Goal: Transaction & Acquisition: Purchase product/service

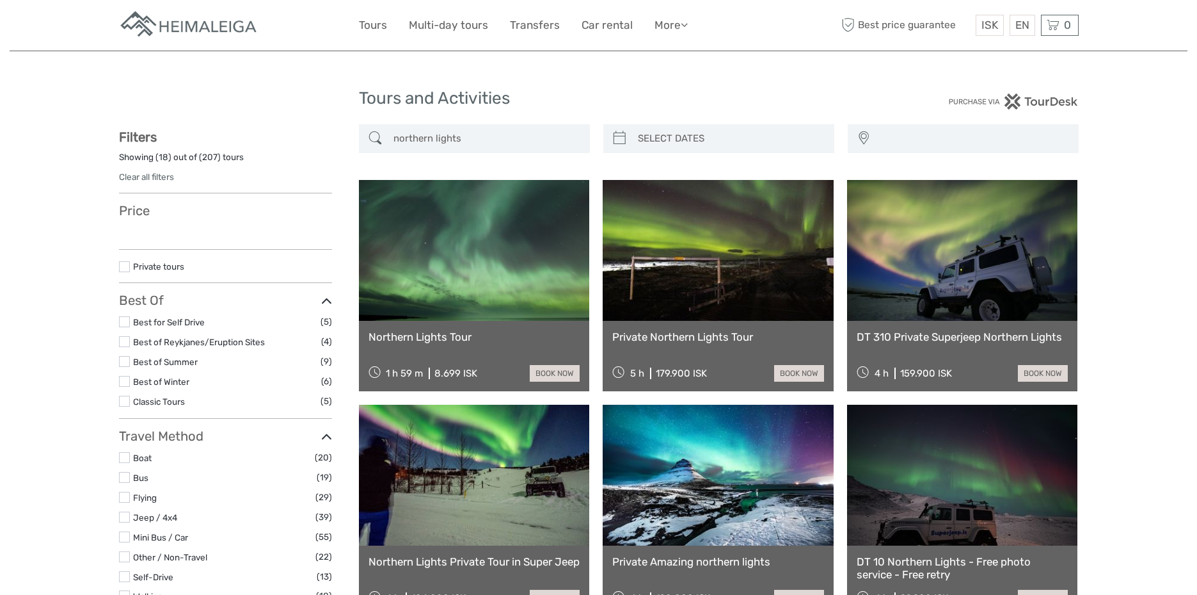
select select
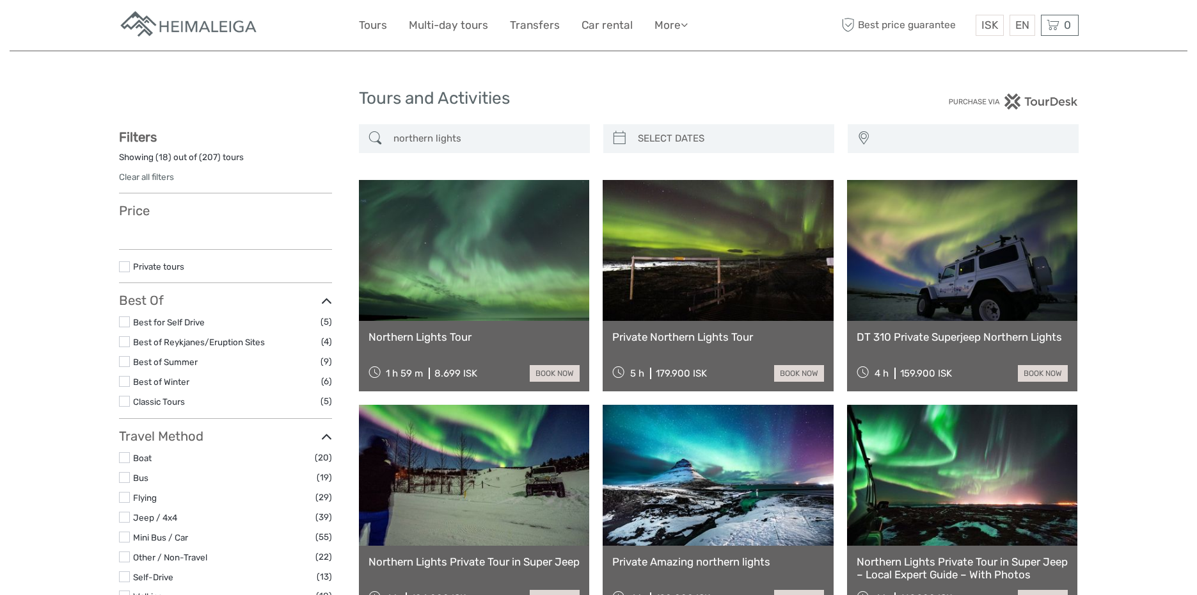
select select
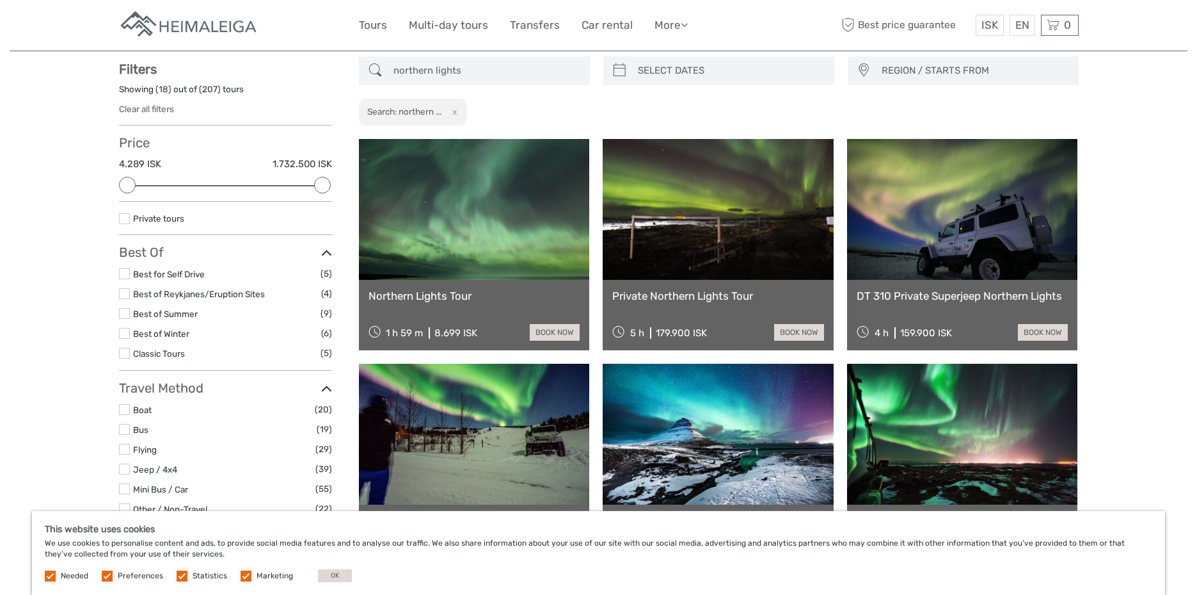
scroll to position [64, 0]
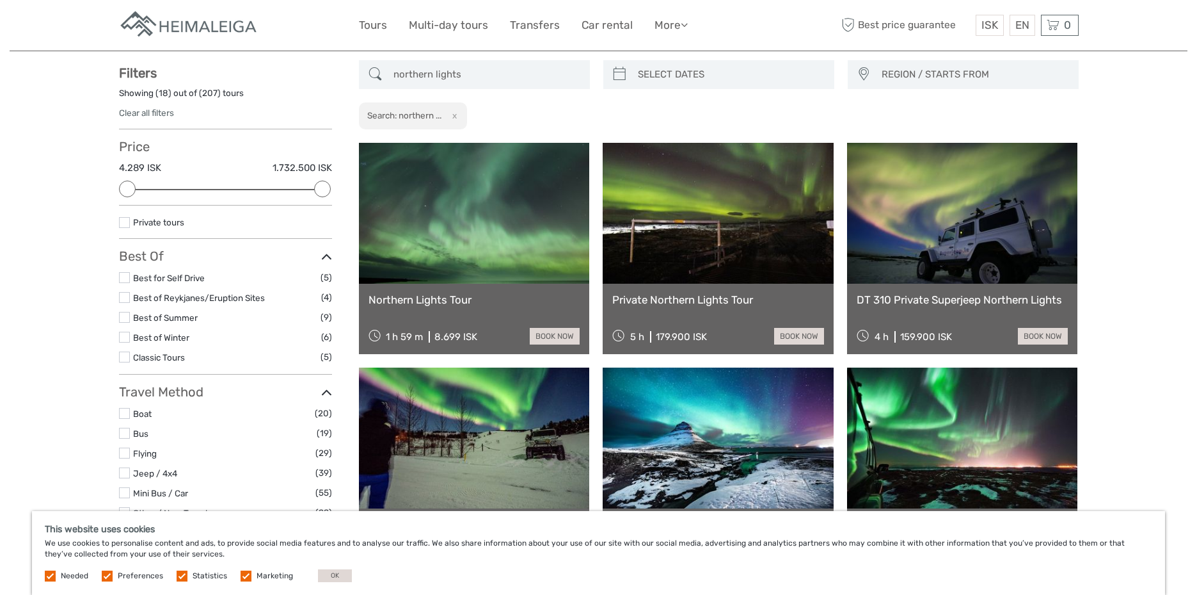
click at [472, 225] on link at bounding box center [474, 213] width 231 height 141
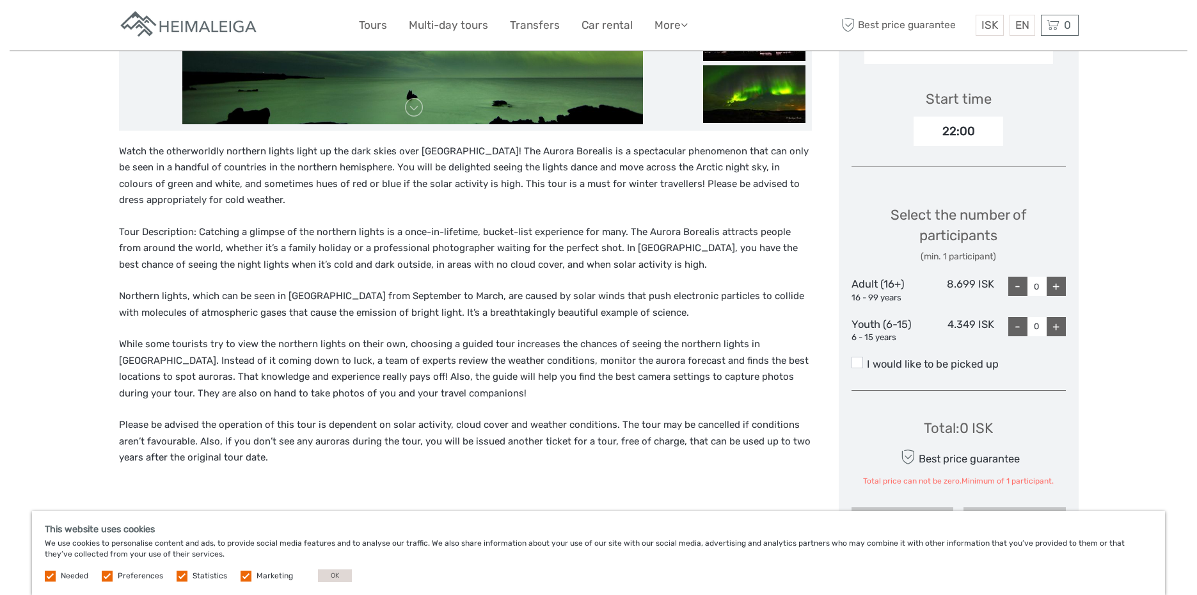
scroll to position [448, 0]
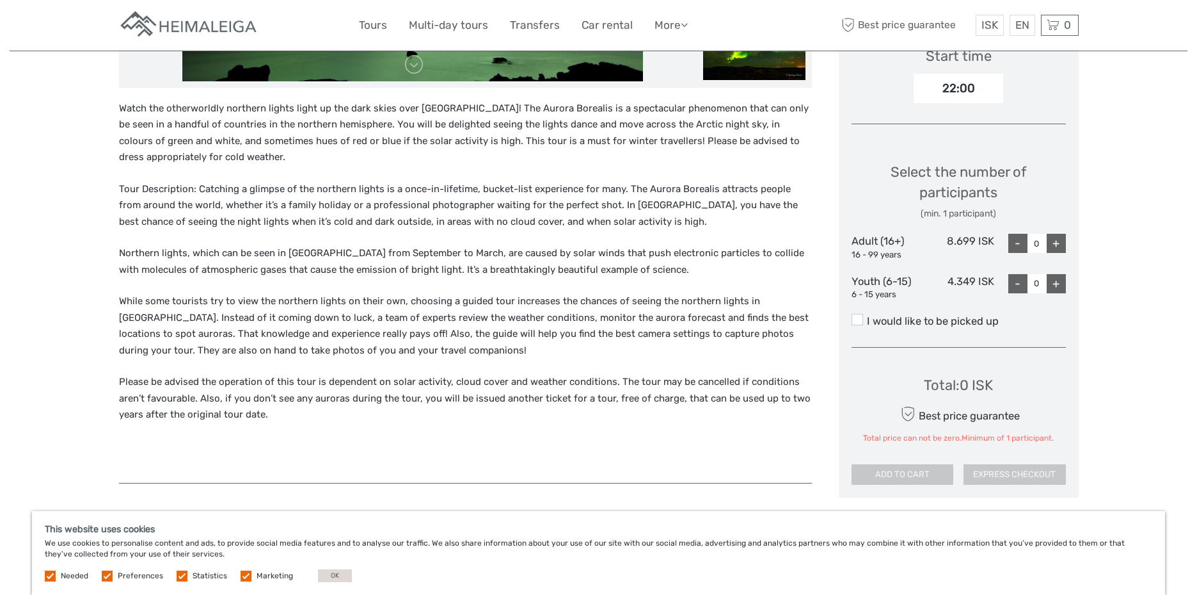
drag, startPoint x: 118, startPoint y: 102, endPoint x: 278, endPoint y: 422, distance: 358.1
click at [278, 422] on div "Watch the otherworldly northern lights light up the dark skies over [GEOGRAPHIC…" at bounding box center [465, 285] width 693 height 370
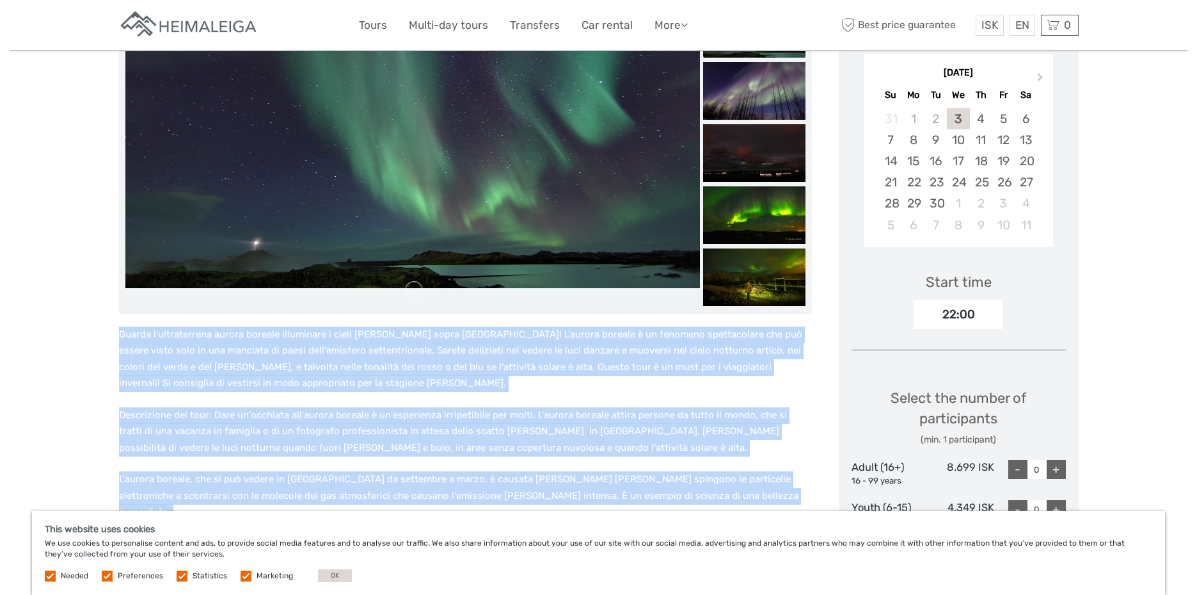
scroll to position [192, 0]
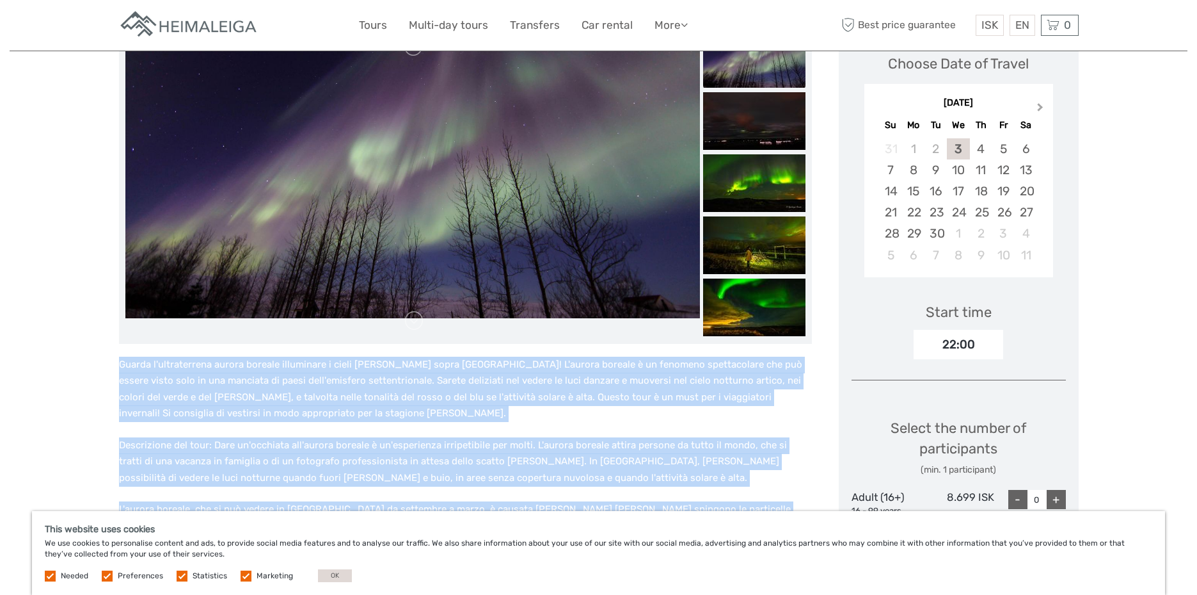
click at [1041, 106] on span "Next Month" at bounding box center [1041, 109] width 0 height 19
click at [874, 104] on button "Previous Month" at bounding box center [876, 110] width 20 height 20
click at [1041, 104] on span "Next Month" at bounding box center [1041, 109] width 0 height 19
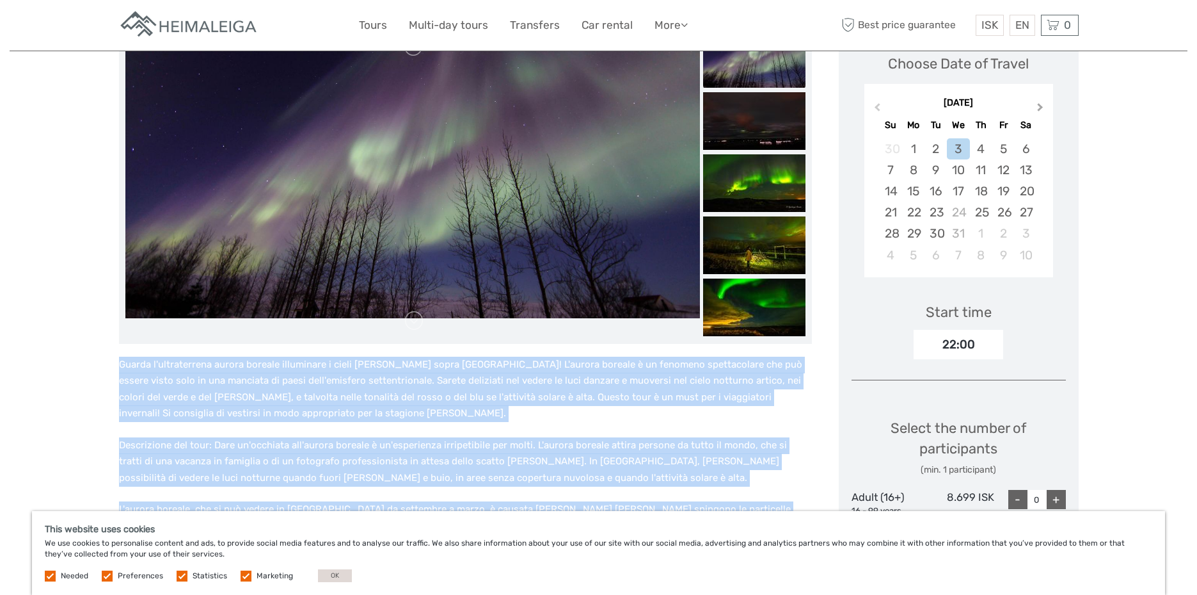
click at [1041, 104] on span "Next Month" at bounding box center [1041, 109] width 0 height 19
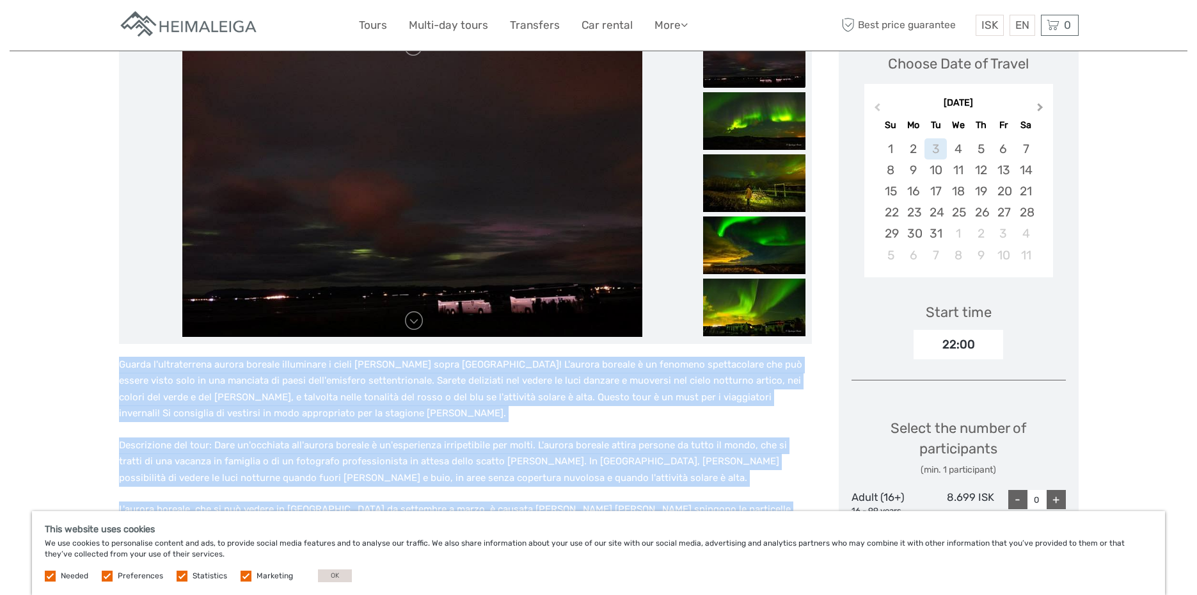
click at [1041, 104] on span "Next Month" at bounding box center [1041, 109] width 0 height 19
click at [877, 106] on span "Previous Month" at bounding box center [877, 109] width 0 height 19
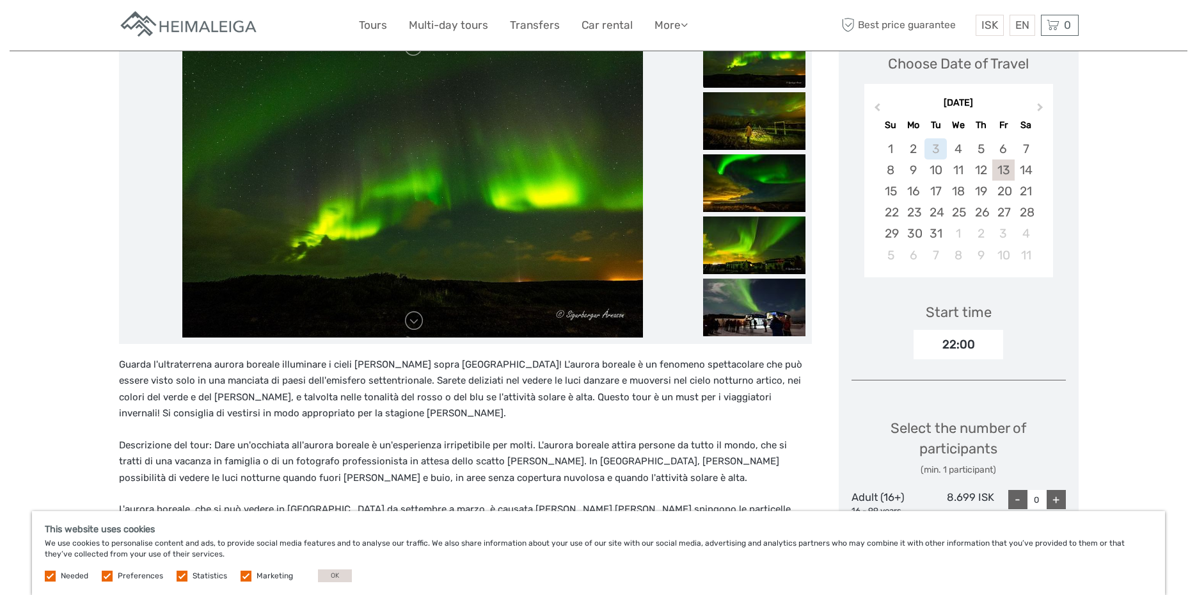
click at [1005, 164] on div "13" at bounding box center [1004, 169] width 22 height 21
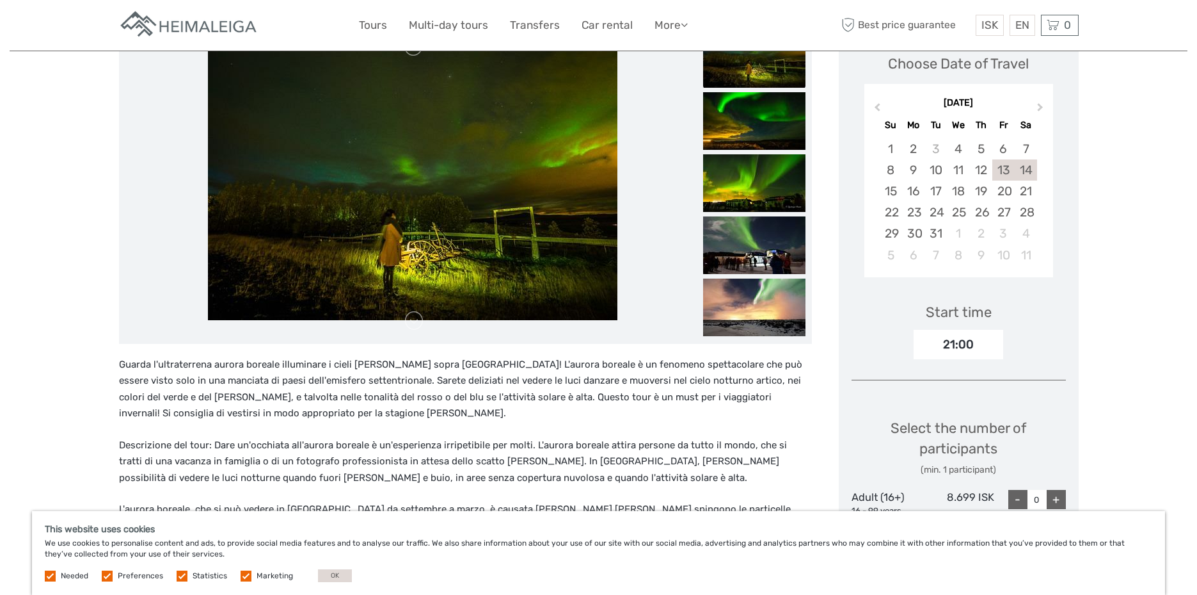
click at [1026, 164] on div "14" at bounding box center [1026, 169] width 22 height 21
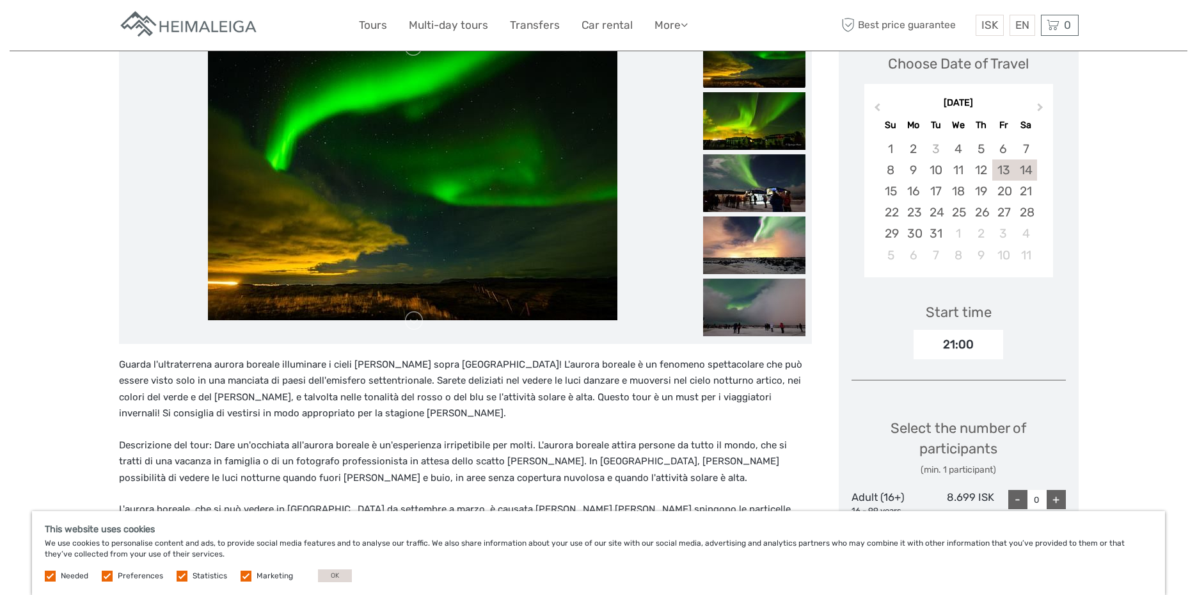
click at [1005, 164] on div "13" at bounding box center [1004, 169] width 22 height 21
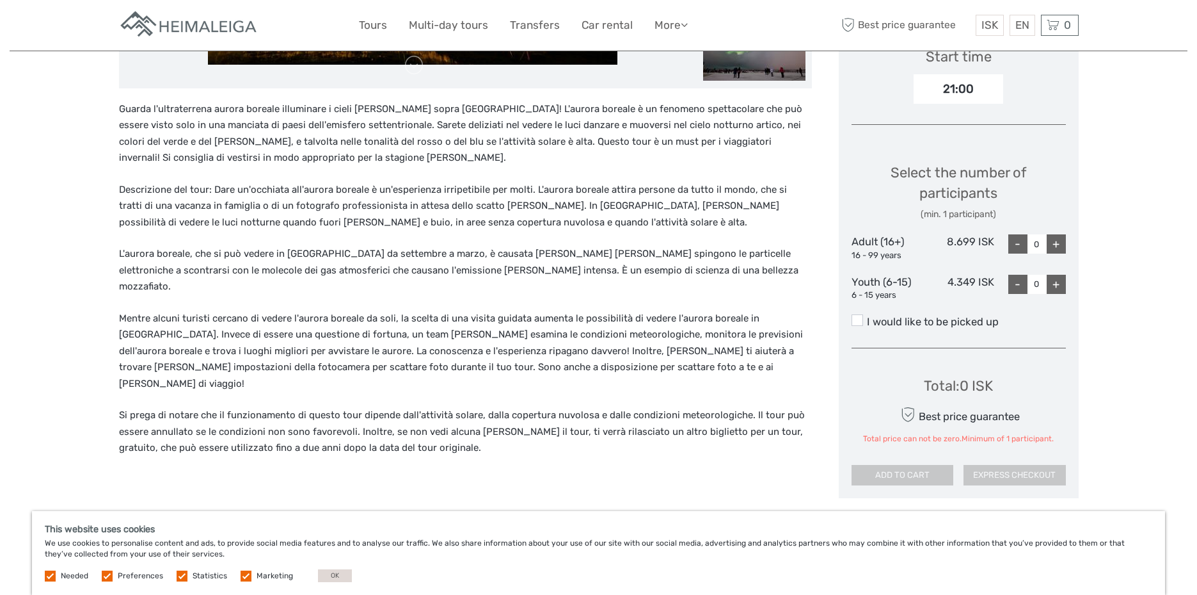
scroll to position [448, 0]
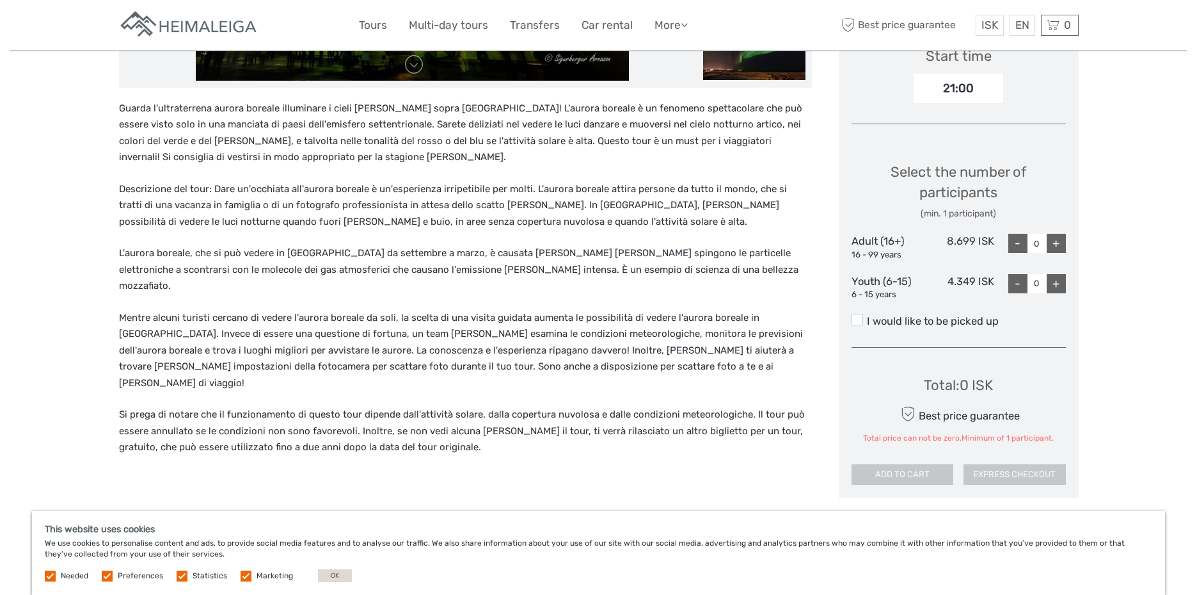
click at [1059, 239] on div "+" at bounding box center [1056, 243] width 19 height 19
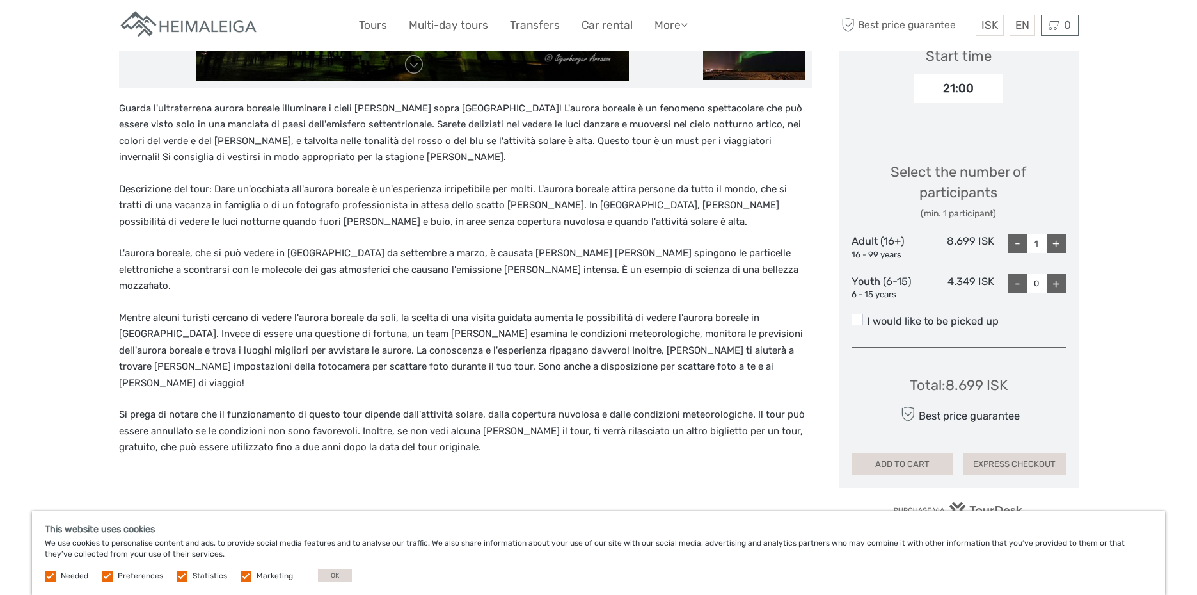
click at [1059, 239] on div "+" at bounding box center [1056, 243] width 19 height 19
type input "2"
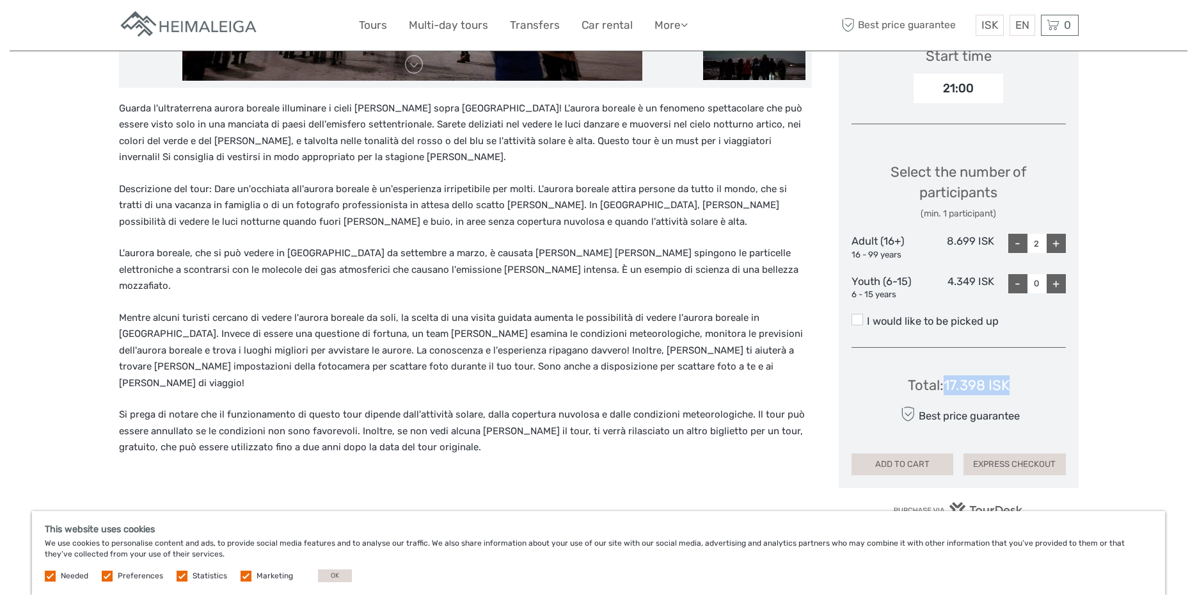
drag, startPoint x: 1015, startPoint y: 385, endPoint x: 947, endPoint y: 383, distance: 67.9
click at [947, 383] on div "Total : 17.398 ISK Best price guarantee ADD TO CART EXPRESS CHECKOUT" at bounding box center [959, 416] width 214 height 117
drag, startPoint x: 947, startPoint y: 383, endPoint x: 970, endPoint y: 385, distance: 22.4
copy div "17.398 ISK"
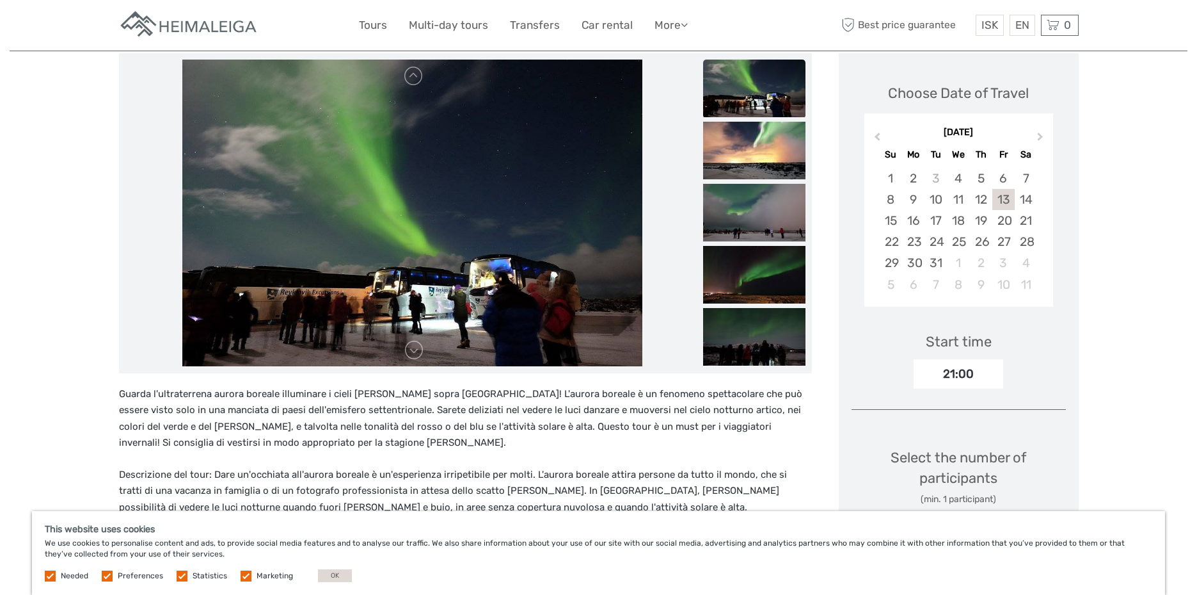
scroll to position [128, 0]
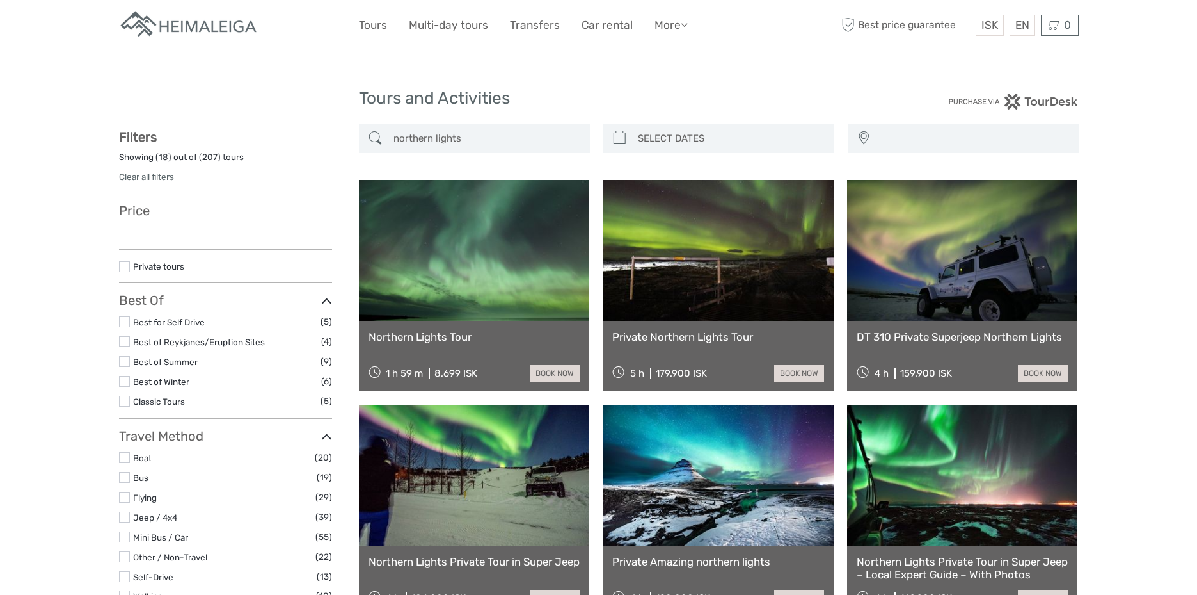
select select
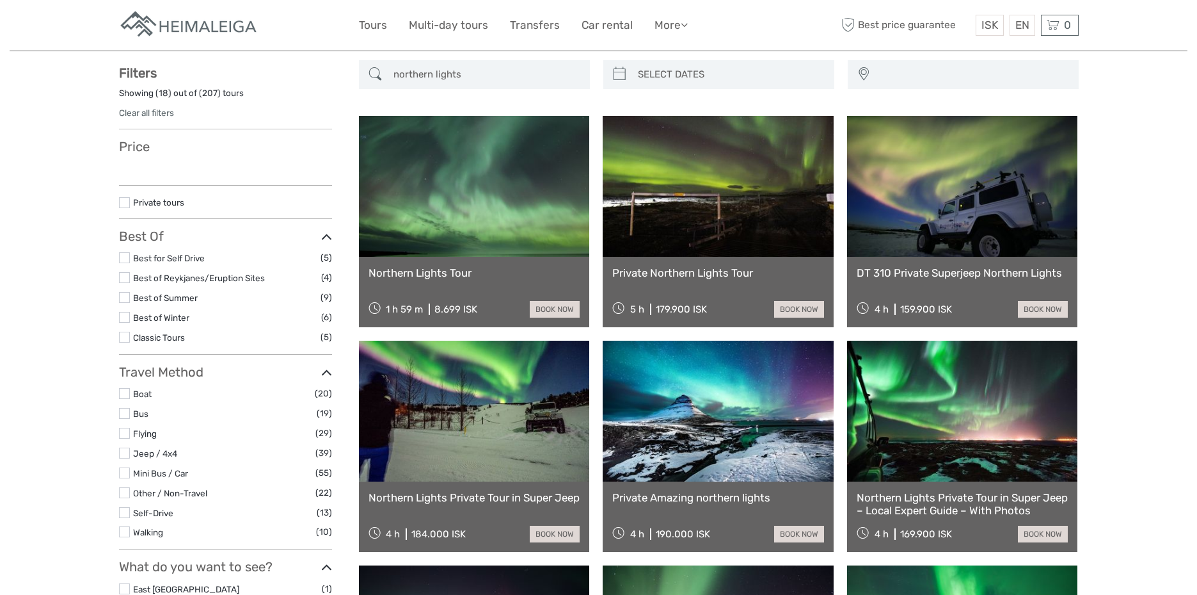
select select
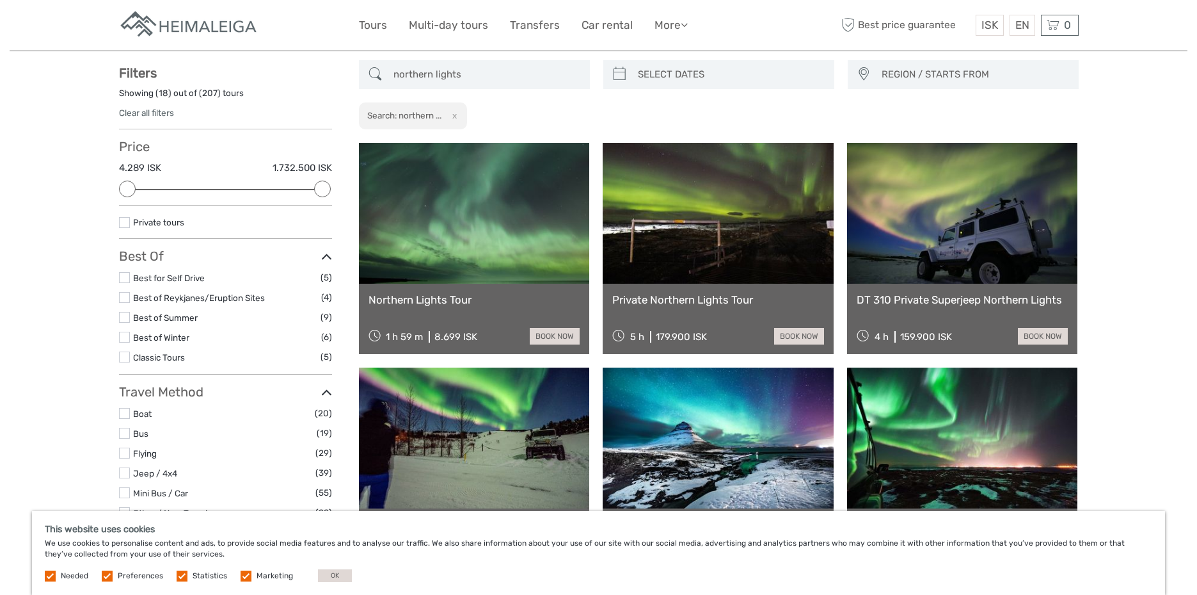
scroll to position [0, 0]
click at [711, 245] on link at bounding box center [718, 213] width 231 height 141
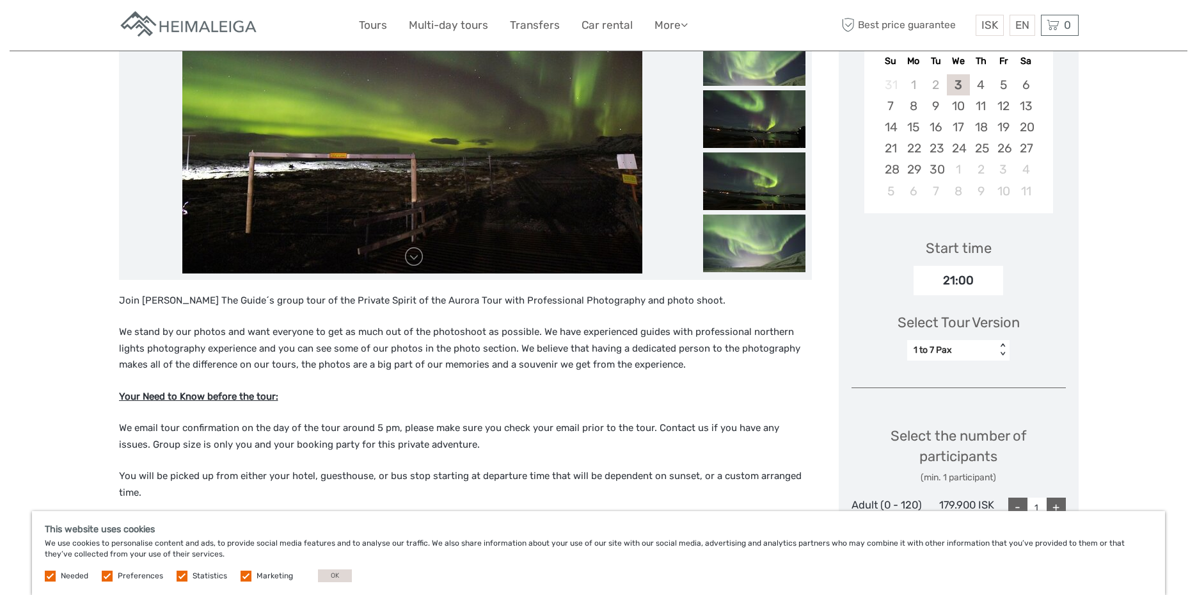
scroll to position [320, 0]
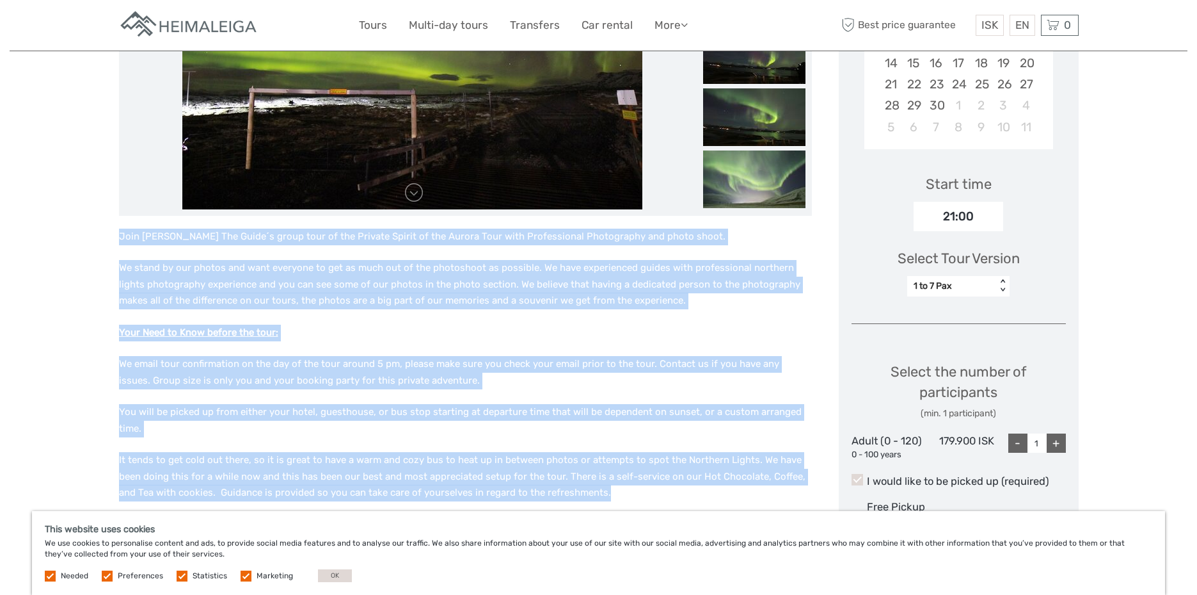
drag, startPoint x: 114, startPoint y: 231, endPoint x: 589, endPoint y: 496, distance: 544.4
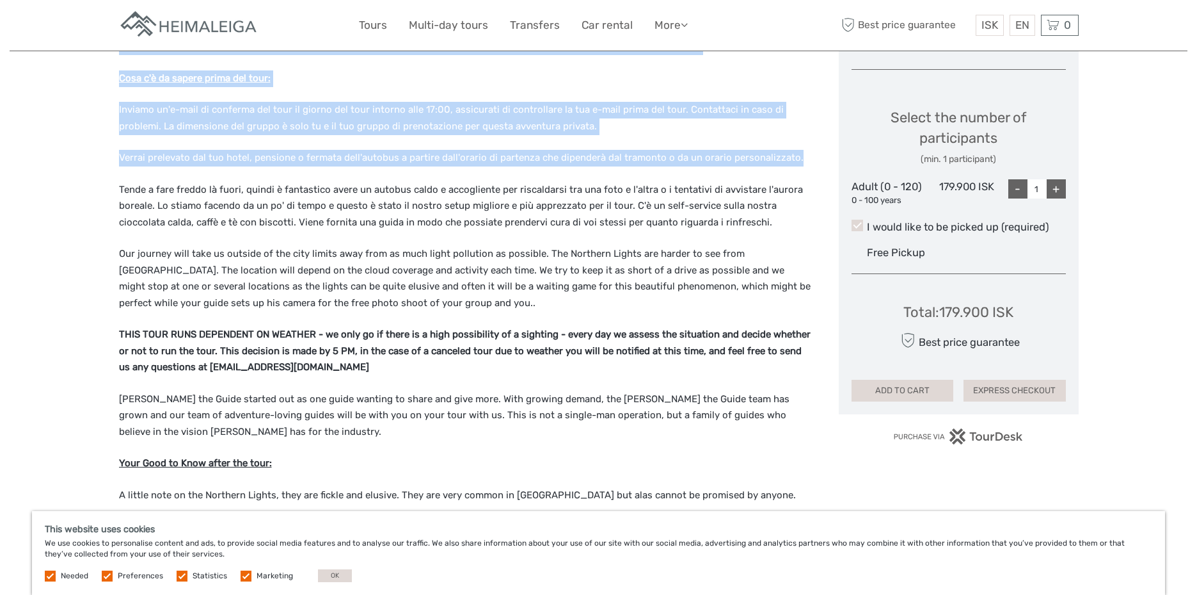
scroll to position [576, 0]
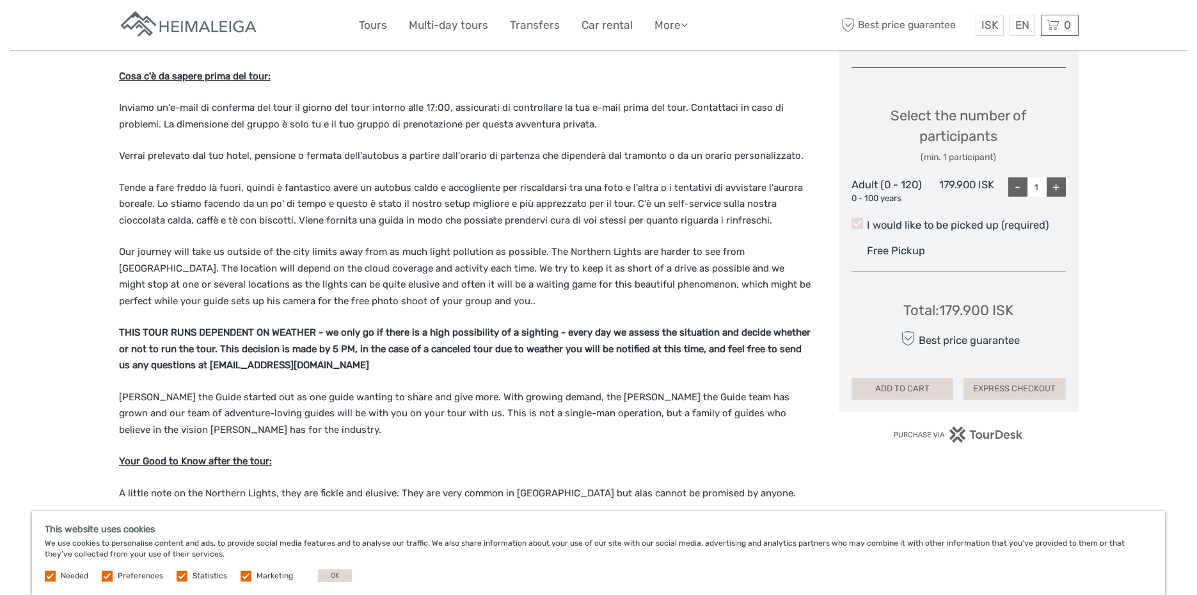
click at [87, 300] on div "Region / Starts from: Capital Region Travel method: Mini Bus / Car 5 hours Veri…" at bounding box center [599, 486] width 1178 height 2125
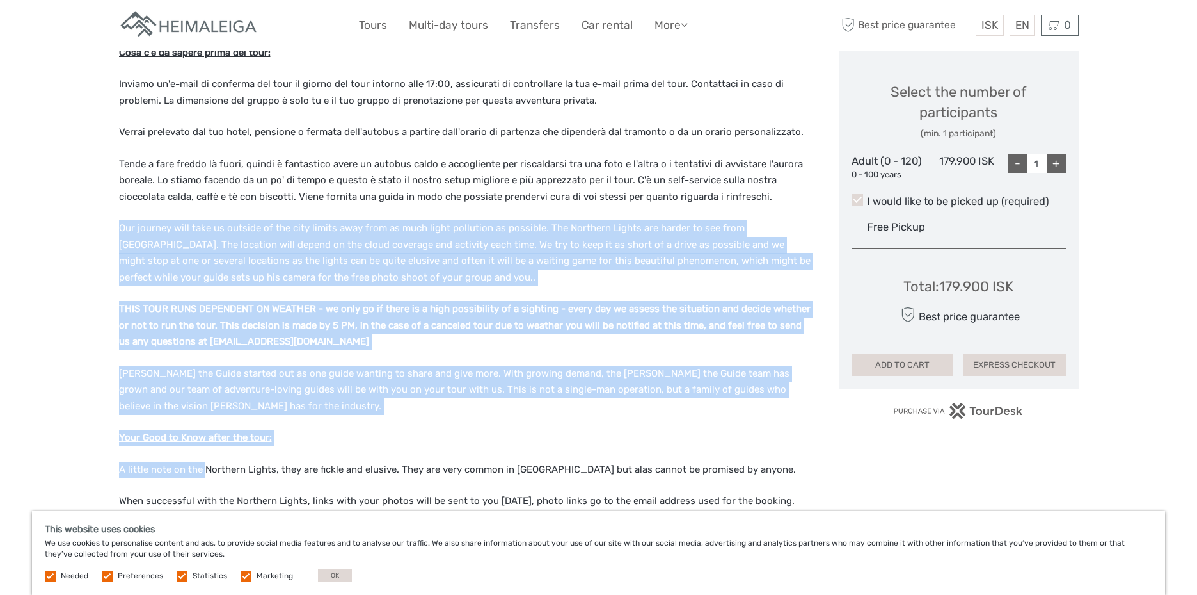
scroll to position [640, 0]
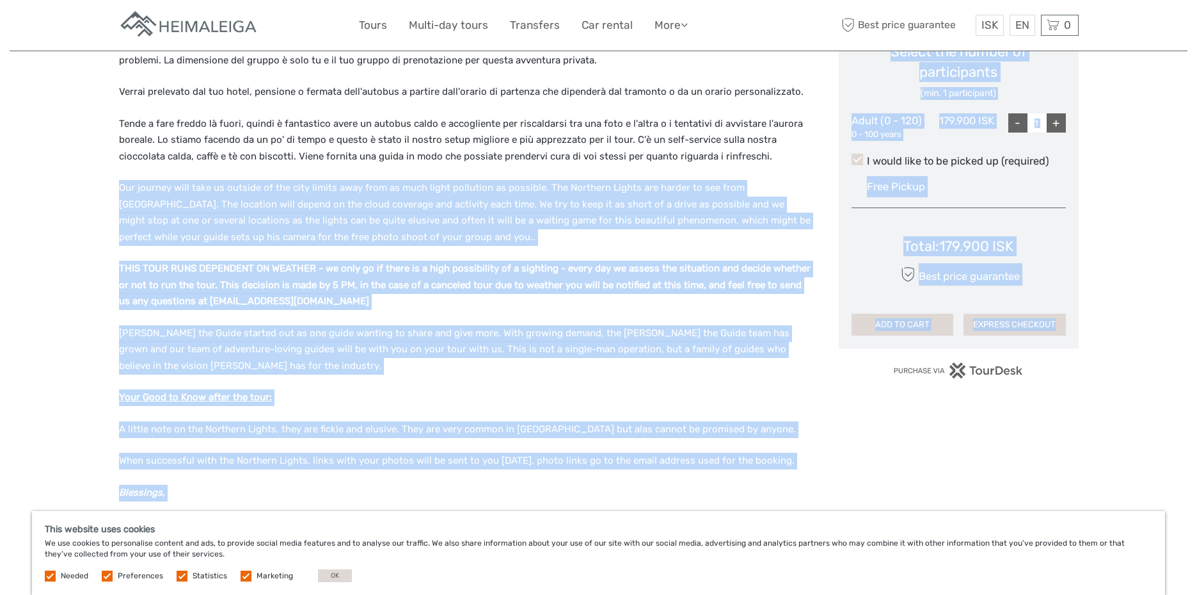
drag, startPoint x: 119, startPoint y: 249, endPoint x: 847, endPoint y: 461, distance: 757.9
click at [847, 461] on div "Unisciti al tour di gruppo di [PERSON_NAME] The Guide del tour privato Spirit o…" at bounding box center [599, 350] width 960 height 1548
click at [17, 213] on div "Region / Starts from: Capital Region Travel method: Mini Bus / Car 5 hours Veri…" at bounding box center [599, 422] width 1178 height 2125
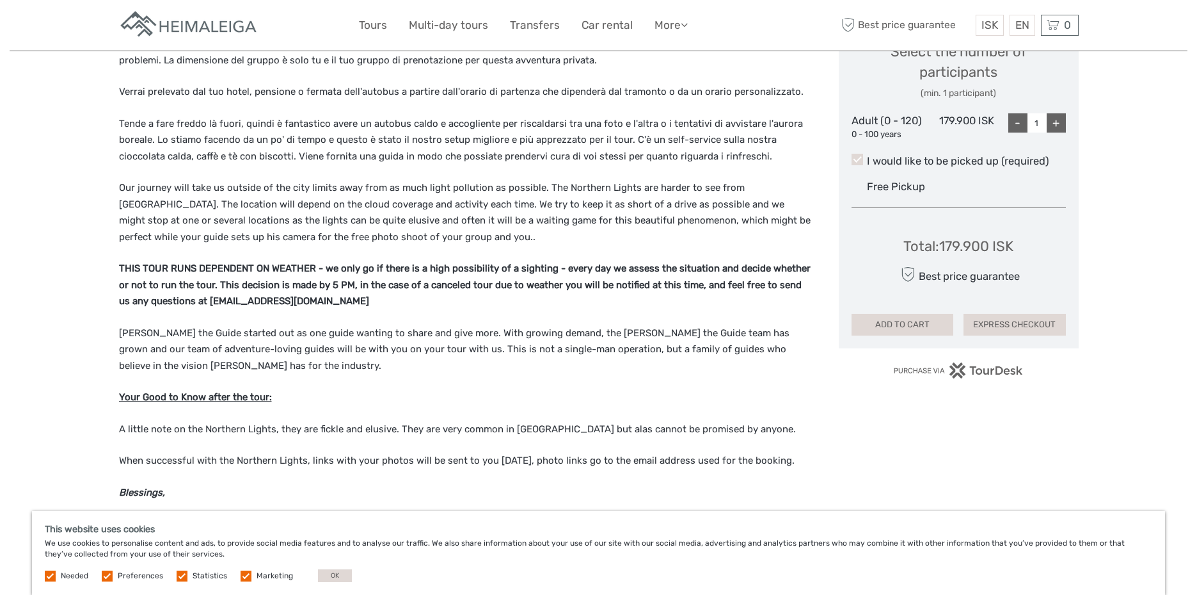
drag, startPoint x: 119, startPoint y: 182, endPoint x: 820, endPoint y: 457, distance: 752.7
click at [820, 457] on div "Unisciti al tour di gruppo di [PERSON_NAME] The Guide del tour privato Spirit o…" at bounding box center [479, 350] width 720 height 1548
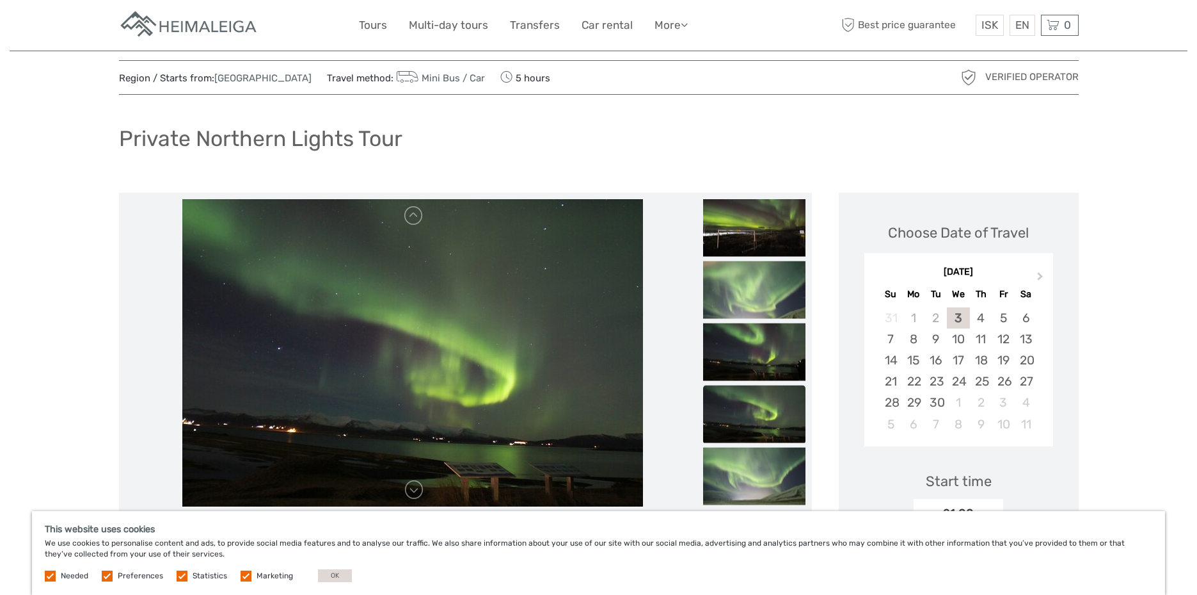
scroll to position [0, 0]
